Goal: Task Accomplishment & Management: Complete application form

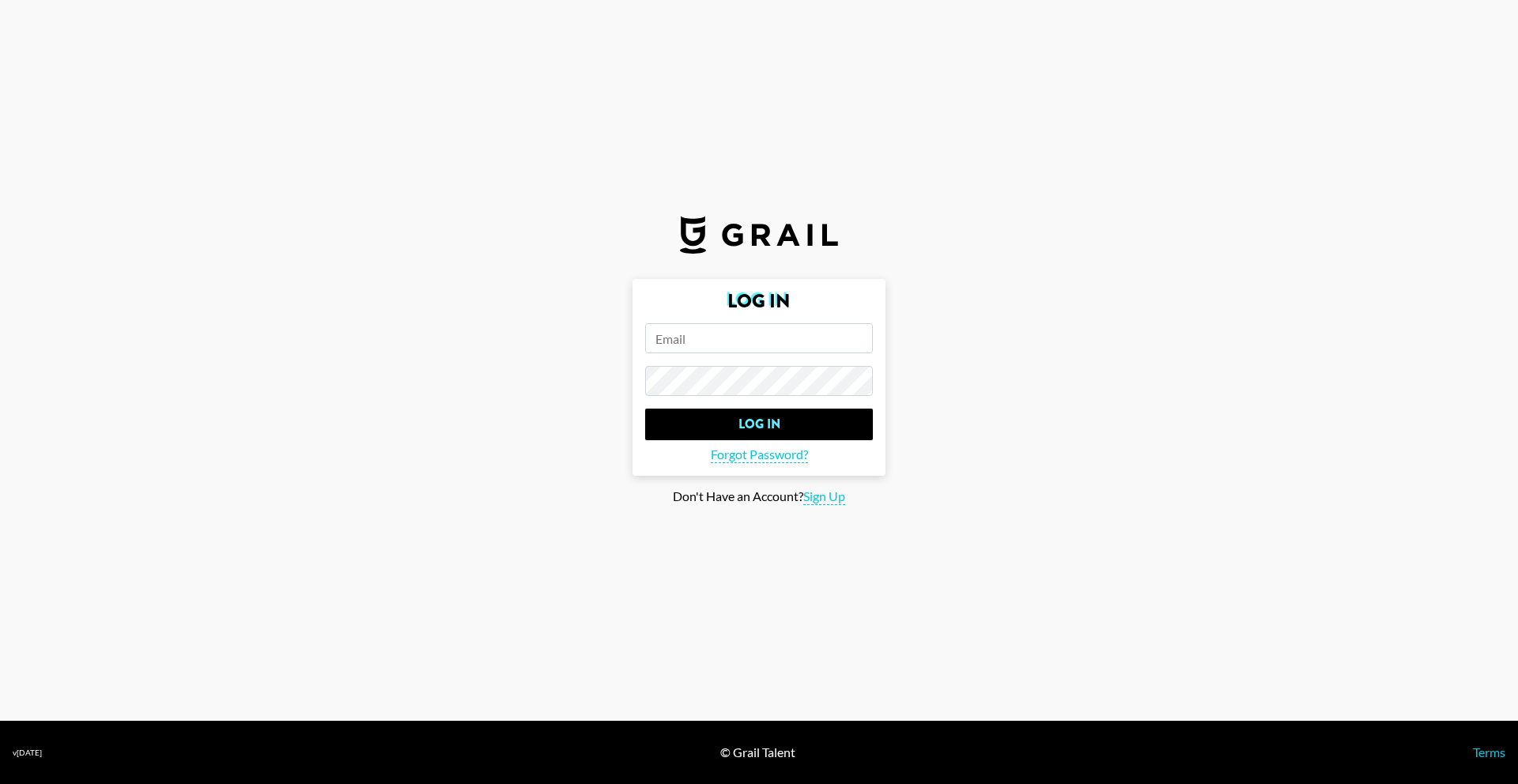
click at [715, 341] on input "email" at bounding box center [759, 339] width 228 height 30
type input "[EMAIL_ADDRESS][DOMAIN_NAME]"
click at [601, 524] on section "Log In [EMAIL_ADDRESS][DOMAIN_NAME] Log In Forgot Password? Don't Have an Accou…" at bounding box center [759, 360] width 1518 height 721
click at [824, 495] on span "Sign Up" at bounding box center [824, 496] width 42 height 17
click at [807, 476] on span "Log In" at bounding box center [811, 474] width 33 height 17
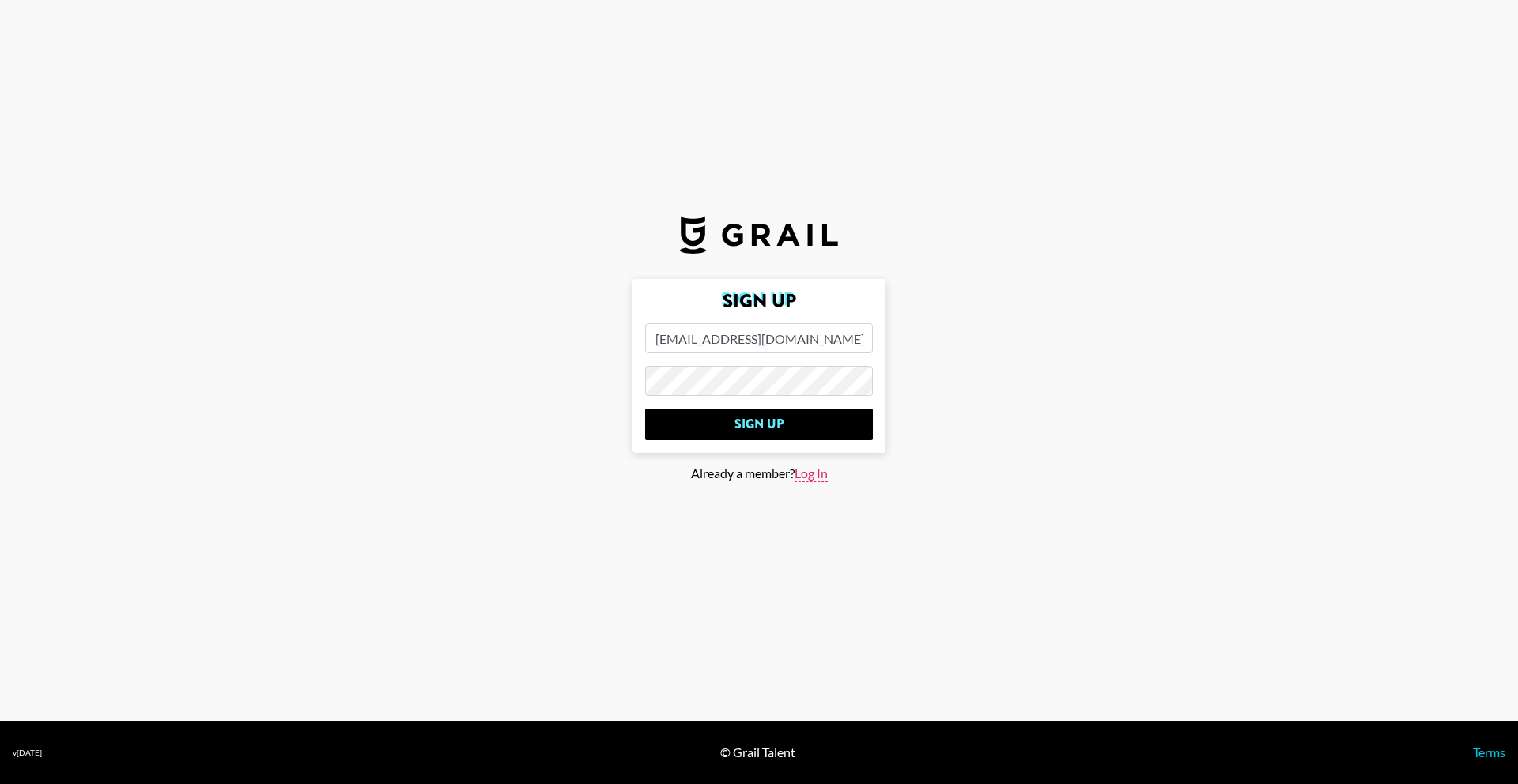
type input "Log In"
click at [775, 457] on span "Forgot Password?" at bounding box center [759, 454] width 98 height 17
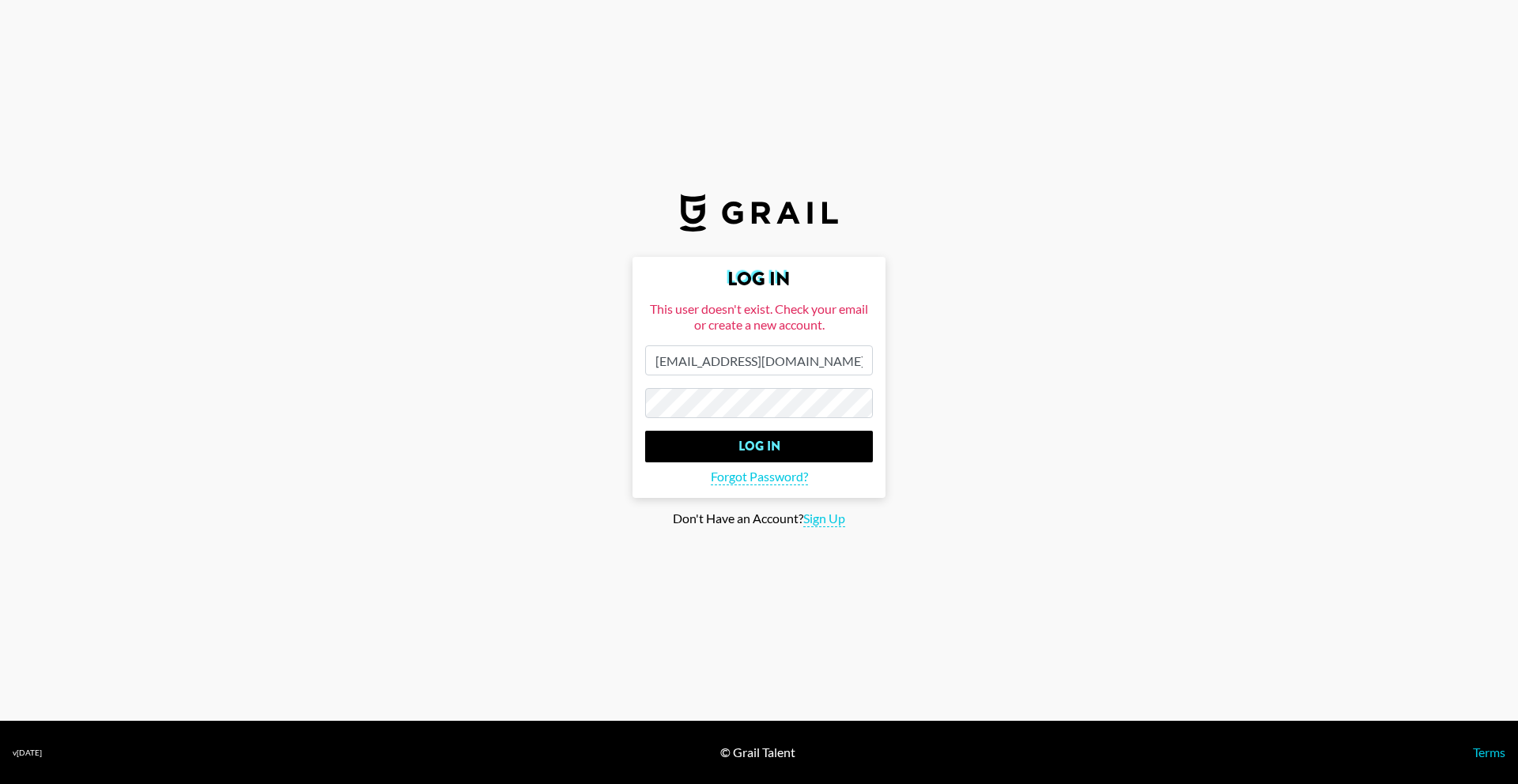
drag, startPoint x: 818, startPoint y: 361, endPoint x: 638, endPoint y: 353, distance: 180.2
click at [638, 353] on form "Log In This user doesn't exist. Check your email or create a new account. [EMAI…" at bounding box center [759, 377] width 253 height 241
paste input "[EMAIL_ADDRESS][DOMAIN_NAME]"
type input "[EMAIL_ADDRESS][DOMAIN_NAME]"
click at [807, 518] on span "Sign Up" at bounding box center [824, 519] width 42 height 17
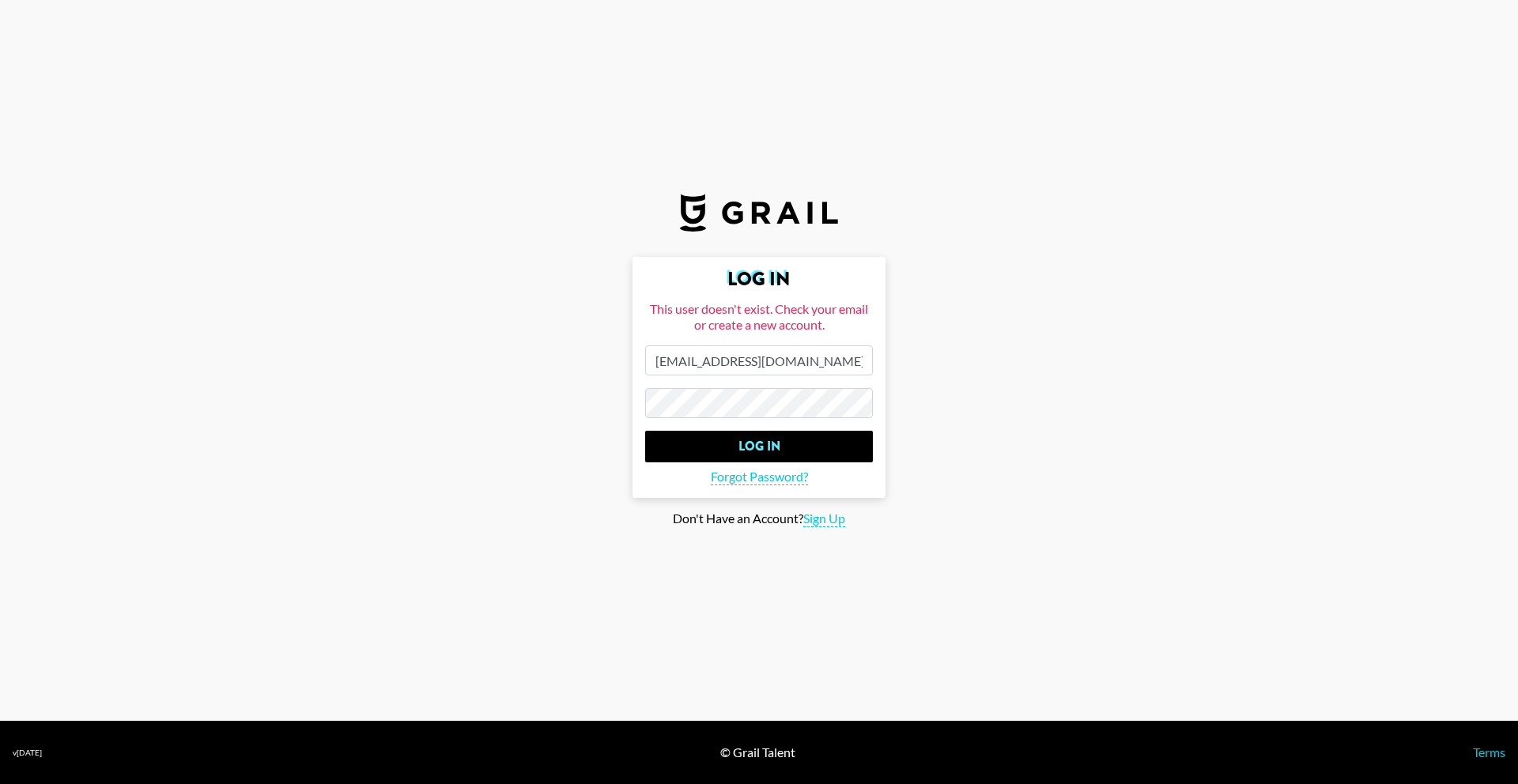
type input "Sign Up"
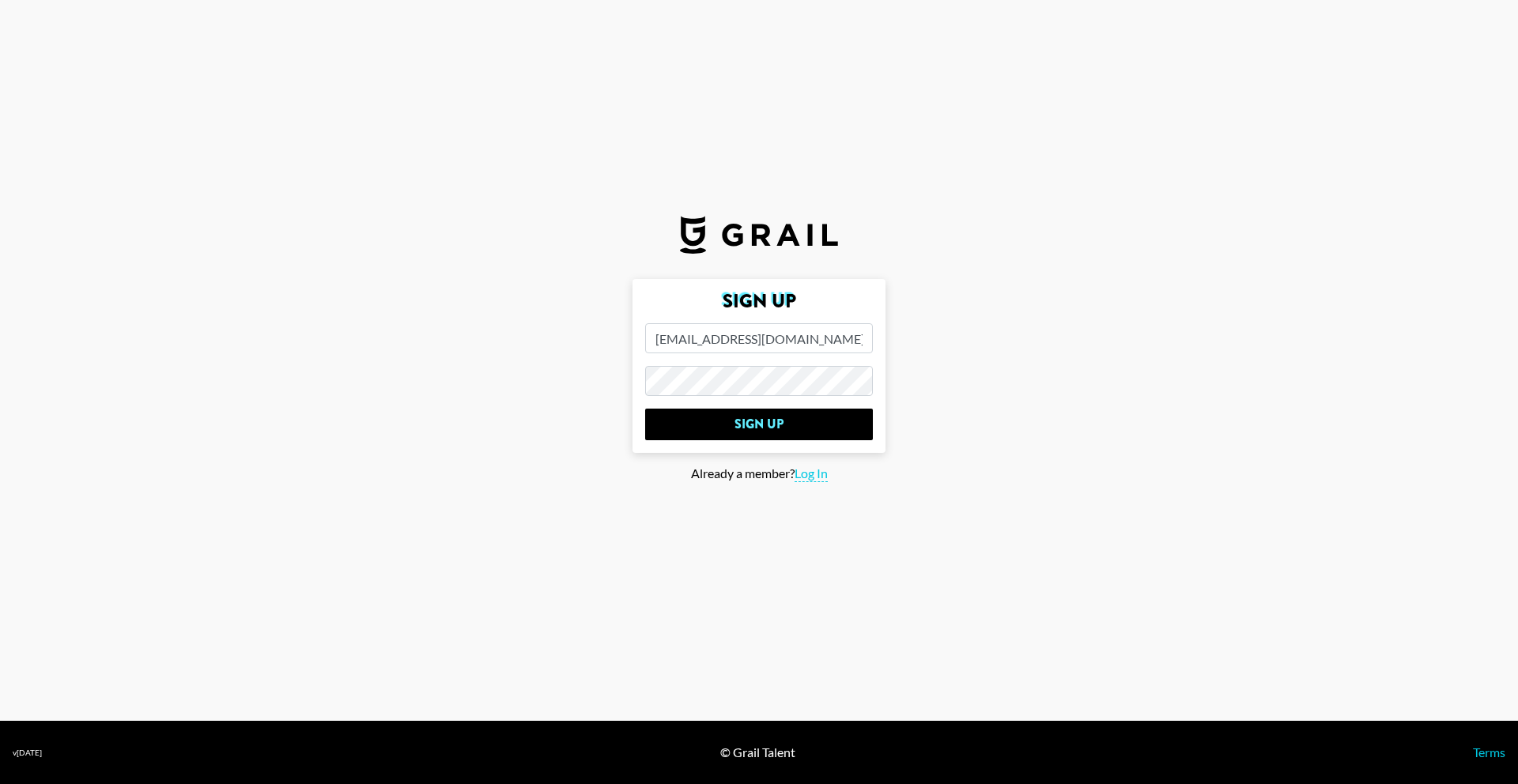
click at [659, 555] on section "Sign Up [EMAIL_ADDRESS][DOMAIN_NAME] Sign Up Already a member? Log In" at bounding box center [759, 360] width 1518 height 721
click at [694, 420] on input "Sign Up" at bounding box center [759, 424] width 228 height 31
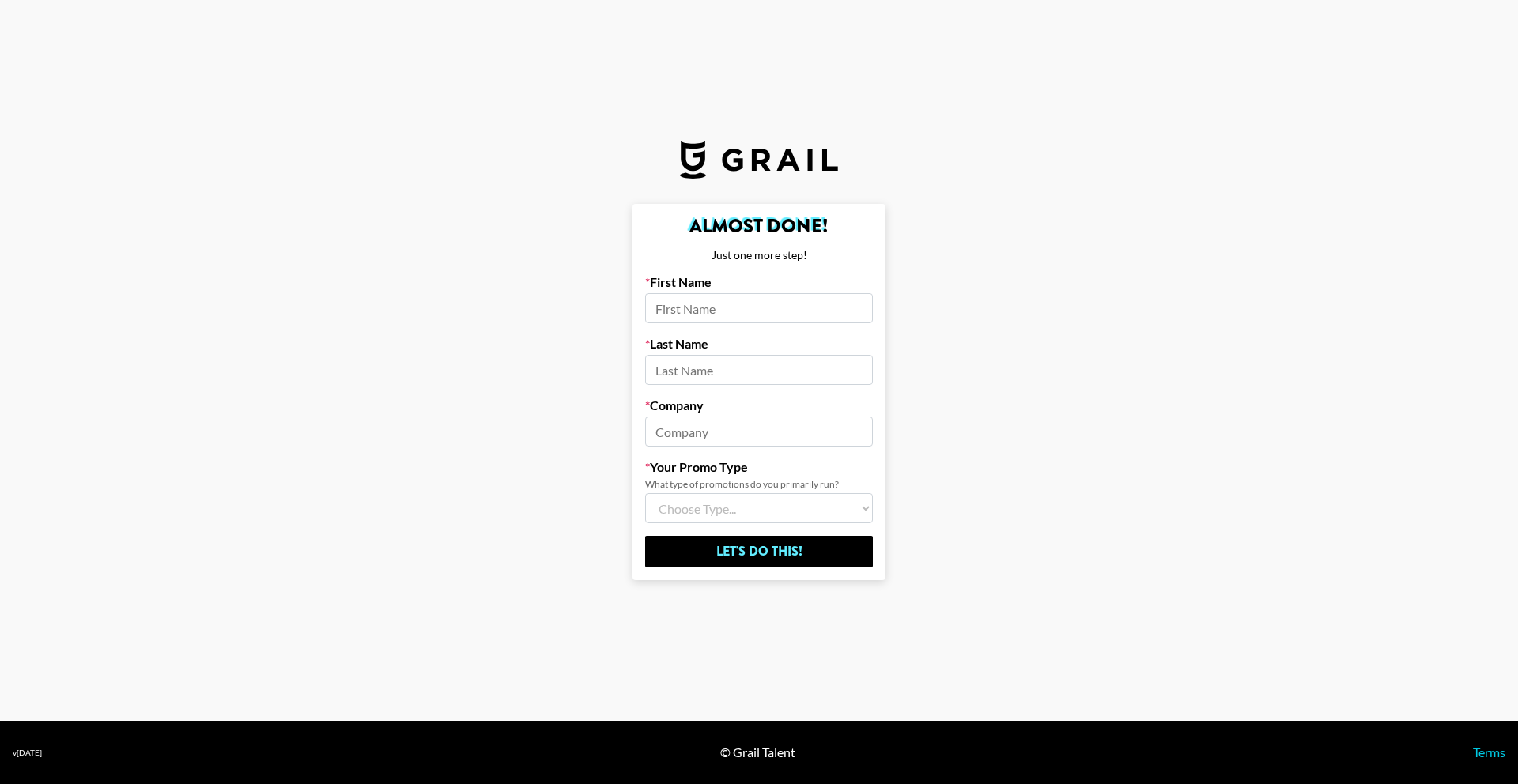
click at [740, 305] on input at bounding box center [759, 308] width 228 height 30
click at [749, 516] on select "Choose Type... Song Promos Brand Promos Both (I work at an Agency)" at bounding box center [759, 509] width 228 height 30
click at [678, 310] on input "tiffaany" at bounding box center [759, 308] width 228 height 30
type input "[PERSON_NAME]"
click at [698, 362] on input at bounding box center [759, 370] width 228 height 30
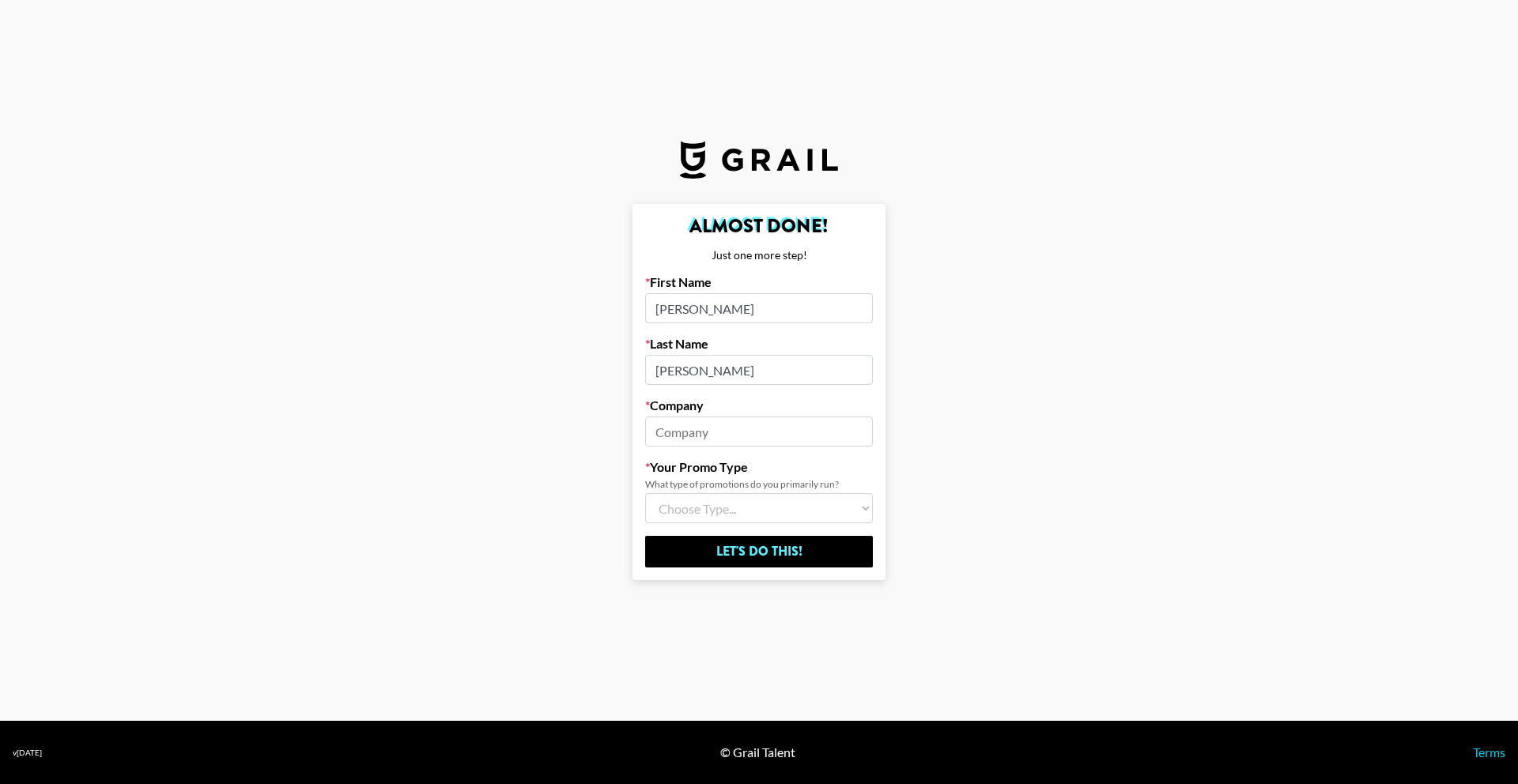
type input "[PERSON_NAME]"
click at [692, 438] on input at bounding box center [759, 432] width 228 height 30
click at [718, 508] on select "Choose Type... Song Promos Brand Promos Both (I work at an Agency)" at bounding box center [759, 509] width 228 height 30
